Goal: Transaction & Acquisition: Purchase product/service

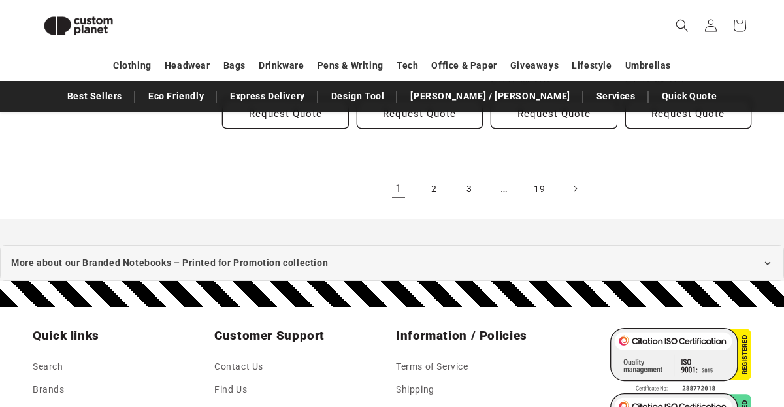
scroll to position [1467, 0]
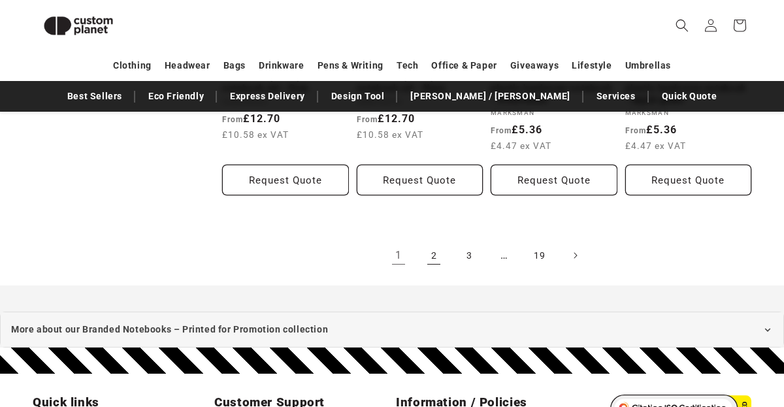
click at [435, 256] on link "2" at bounding box center [433, 255] width 29 height 29
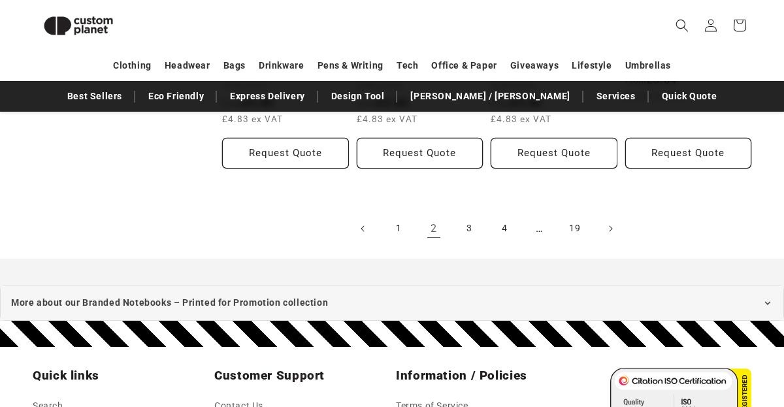
scroll to position [1532, 0]
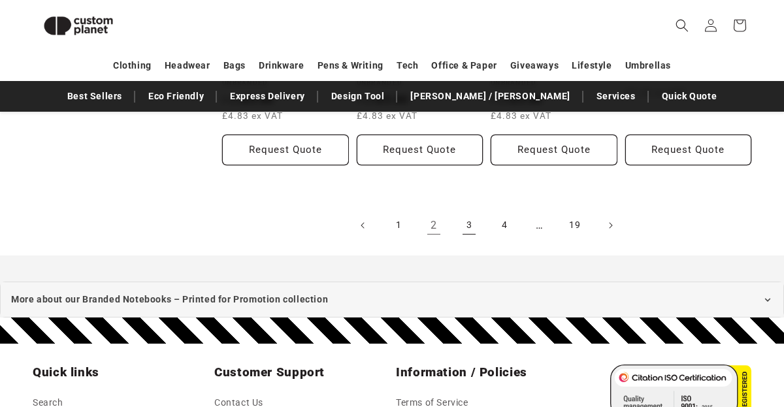
click at [467, 215] on link "3" at bounding box center [469, 225] width 29 height 29
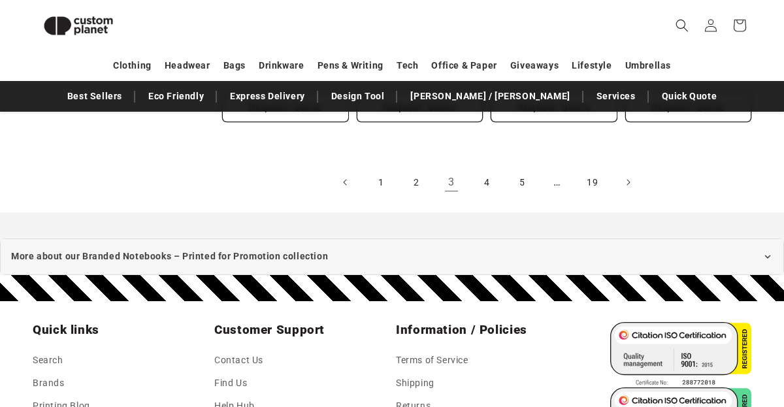
scroll to position [1455, 0]
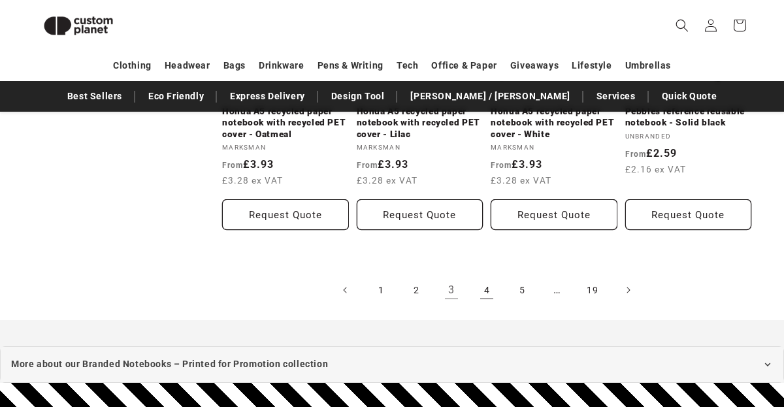
click at [489, 291] on link "4" at bounding box center [486, 290] width 29 height 29
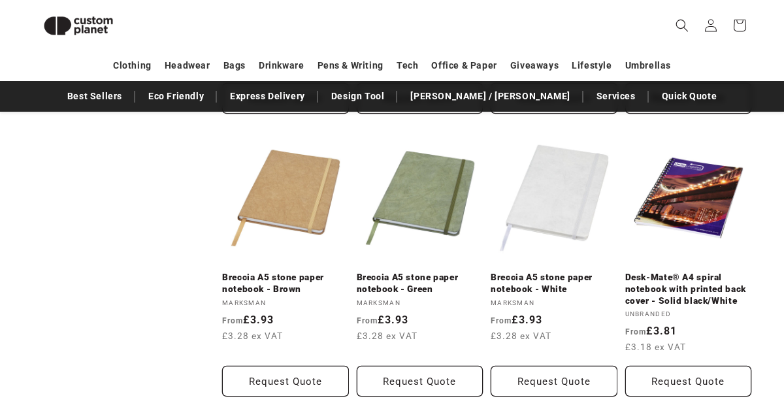
scroll to position [983, 0]
